Goal: Information Seeking & Learning: Learn about a topic

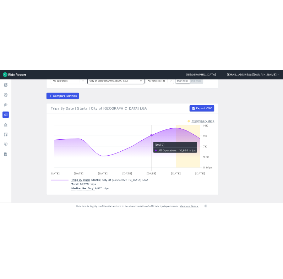
scroll to position [34, 0]
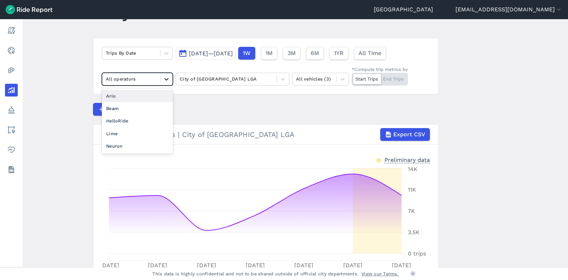
click at [163, 78] on icon at bounding box center [166, 79] width 7 height 7
click at [123, 130] on div "Lime" at bounding box center [137, 133] width 71 height 12
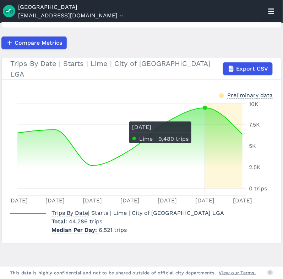
scroll to position [111, 0]
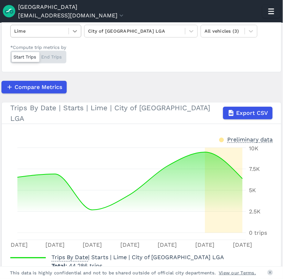
click at [75, 32] on icon at bounding box center [74, 31] width 7 height 7
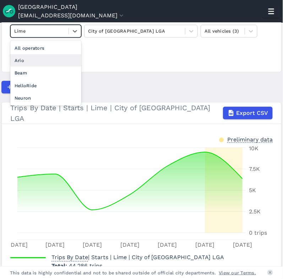
click at [53, 59] on div "Ario" at bounding box center [45, 60] width 71 height 12
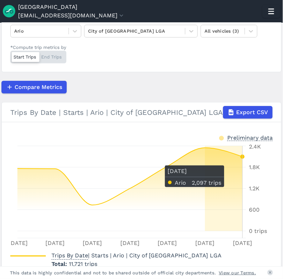
scroll to position [110, 0]
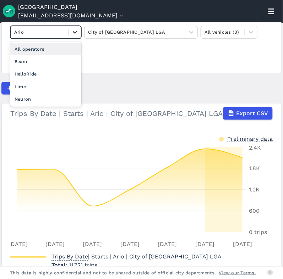
click at [75, 34] on icon at bounding box center [74, 32] width 7 height 7
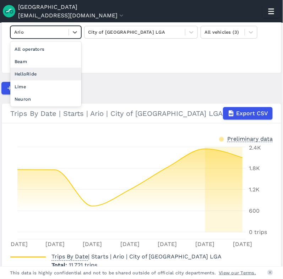
click at [56, 68] on div "HelloRide" at bounding box center [45, 74] width 71 height 12
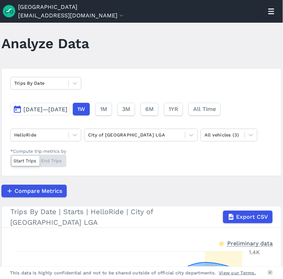
scroll to position [7, 0]
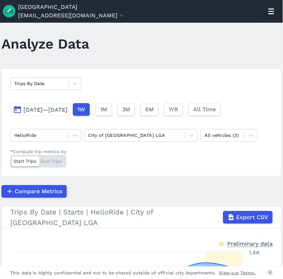
click at [74, 89] on div "Trips By Date [DATE]—[DATE] 1W 1M 3M 6M 1YR All Time HelloRide City of [GEOGRAP…" at bounding box center [141, 123] width 280 height 108
click at [75, 88] on div at bounding box center [75, 84] width 12 height 12
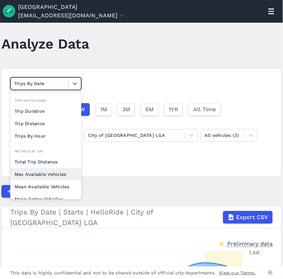
click at [61, 172] on div "Max Available Vehicles" at bounding box center [45, 174] width 71 height 12
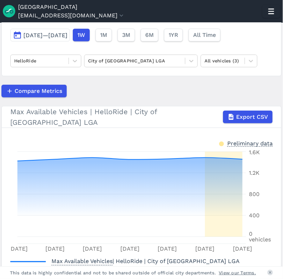
scroll to position [77, 0]
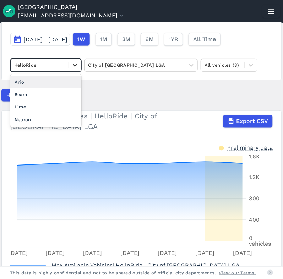
click at [75, 68] on icon at bounding box center [74, 65] width 7 height 7
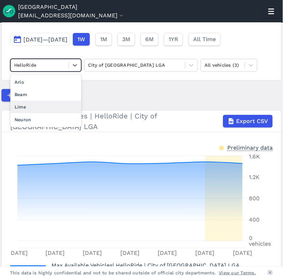
click at [55, 104] on div "Lime" at bounding box center [45, 107] width 71 height 12
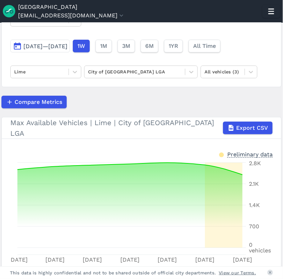
scroll to position [70, 0]
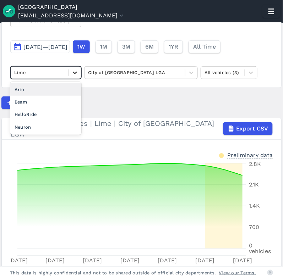
click at [74, 75] on icon at bounding box center [74, 72] width 7 height 7
click at [51, 89] on div "Ario" at bounding box center [45, 89] width 71 height 12
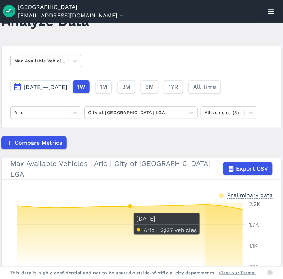
scroll to position [28, 0]
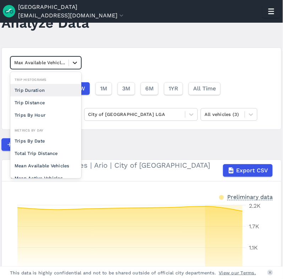
click at [75, 64] on icon at bounding box center [75, 63] width 4 height 2
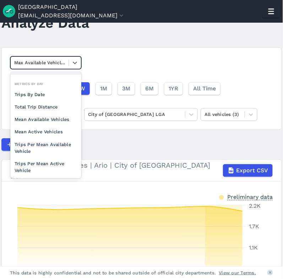
scroll to position [61, 0]
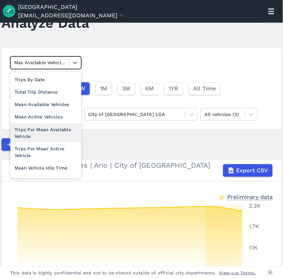
click at [51, 129] on div "Trips Per Mean Available Vehicle" at bounding box center [45, 133] width 71 height 19
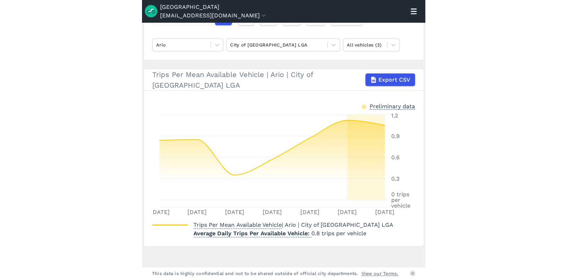
scroll to position [100, 0]
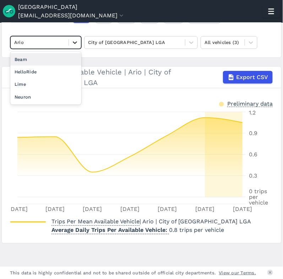
click at [73, 44] on icon at bounding box center [74, 42] width 7 height 7
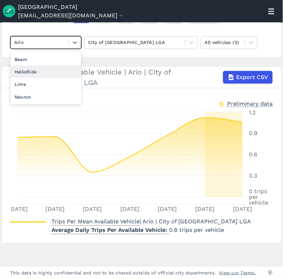
click at [47, 77] on div "HelloRide" at bounding box center [45, 72] width 71 height 12
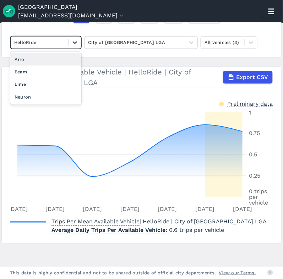
click at [79, 43] on div at bounding box center [75, 43] width 12 height 12
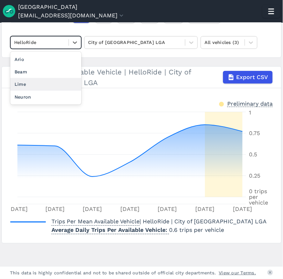
click at [33, 81] on div "Lime" at bounding box center [45, 84] width 71 height 12
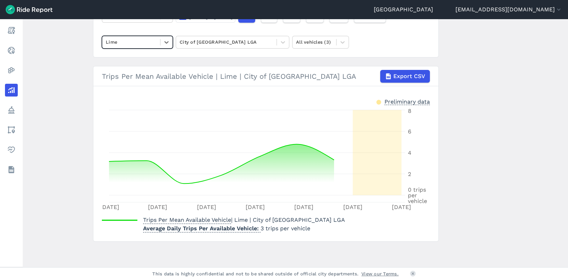
scroll to position [70, 0]
